Goal: Find specific page/section: Find specific page/section

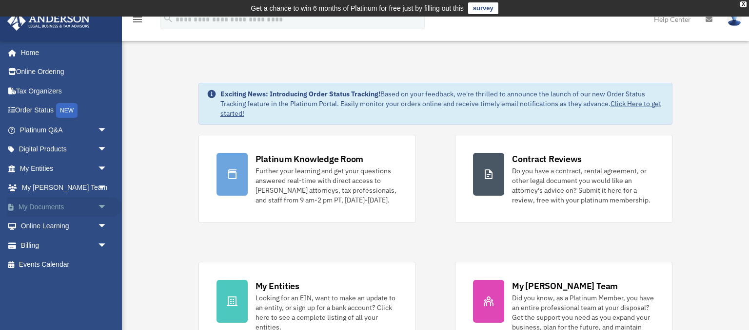
click at [103, 202] on span "arrow_drop_down" at bounding box center [106, 207] width 19 height 20
click at [45, 227] on link "Box" at bounding box center [68, 226] width 108 height 19
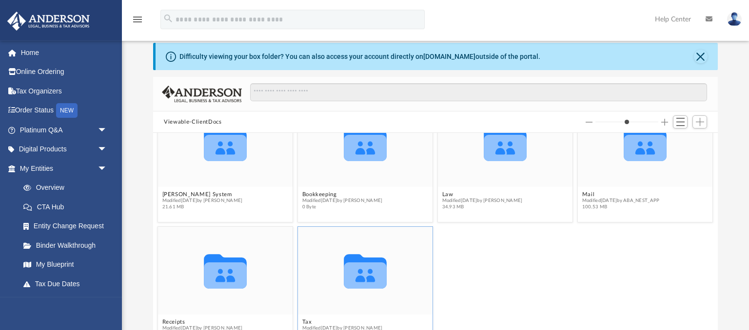
scroll to position [51, 0]
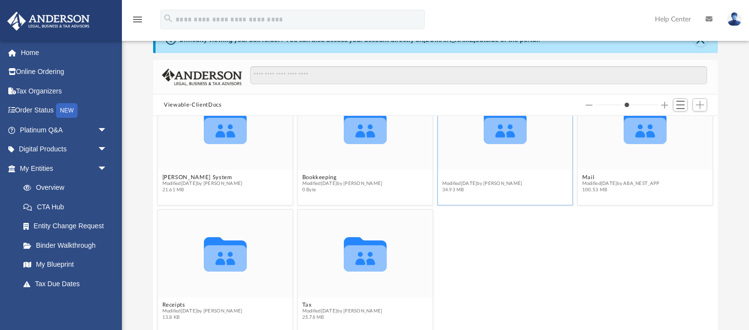
click at [493, 176] on button "Law" at bounding box center [482, 177] width 80 height 6
click at [493, 177] on button "Law" at bounding box center [482, 177] width 80 height 6
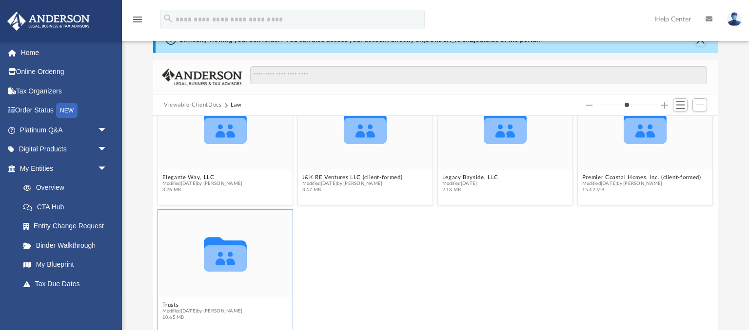
click at [215, 290] on div "Collaborated Folder" at bounding box center [225, 254] width 135 height 88
click at [217, 289] on div "Collaborated Folder" at bounding box center [225, 254] width 135 height 88
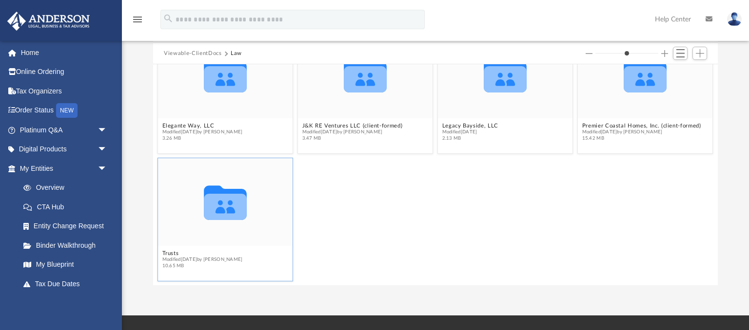
click at [238, 200] on icon "grid" at bounding box center [225, 207] width 43 height 26
click at [229, 203] on icon "grid" at bounding box center [225, 203] width 43 height 35
click at [225, 204] on icon "grid" at bounding box center [225, 207] width 43 height 26
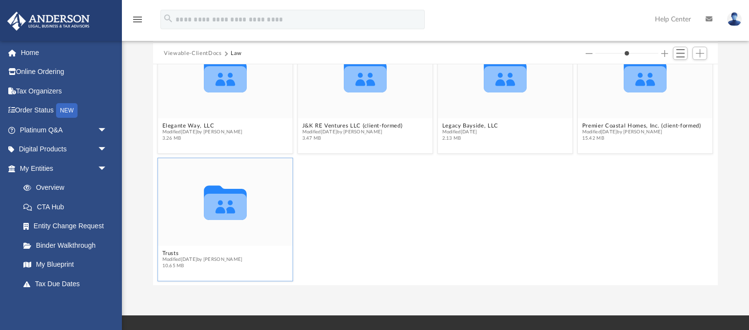
click at [225, 204] on icon "grid" at bounding box center [225, 207] width 43 height 26
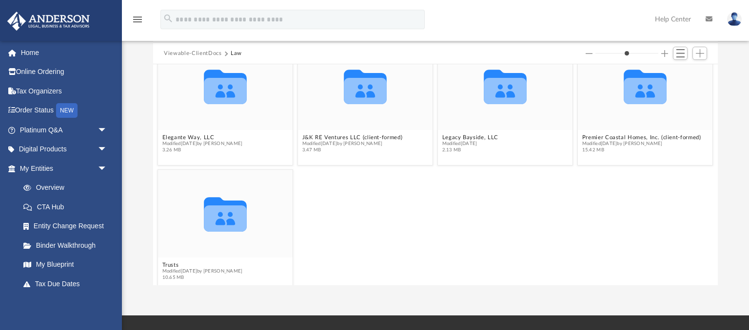
scroll to position [38, 0]
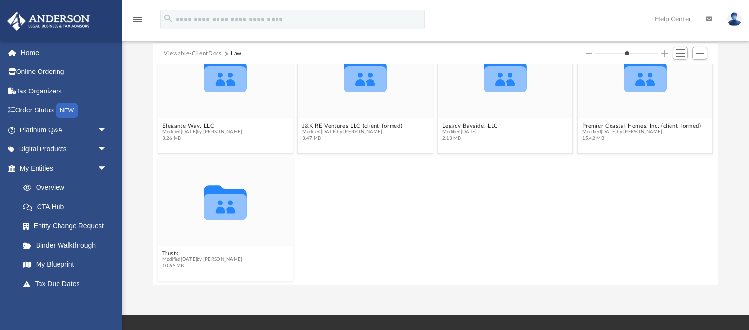
click at [225, 208] on icon "grid" at bounding box center [225, 207] width 43 height 26
drag, startPoint x: 225, startPoint y: 208, endPoint x: 229, endPoint y: 204, distance: 6.2
click at [229, 204] on g "grid" at bounding box center [225, 203] width 43 height 35
click at [218, 203] on g "grid" at bounding box center [225, 203] width 43 height 35
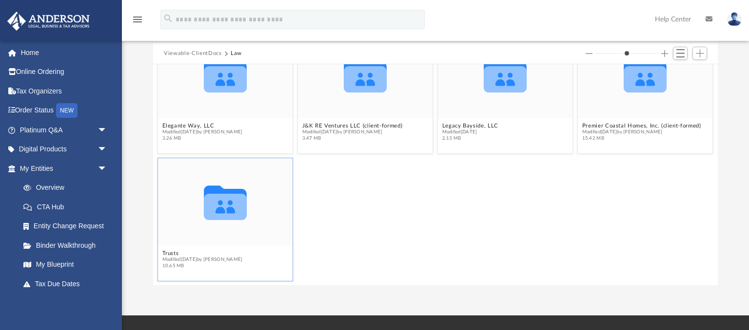
click at [218, 204] on icon "grid" at bounding box center [225, 207] width 43 height 26
